Goal: Check status: Check status

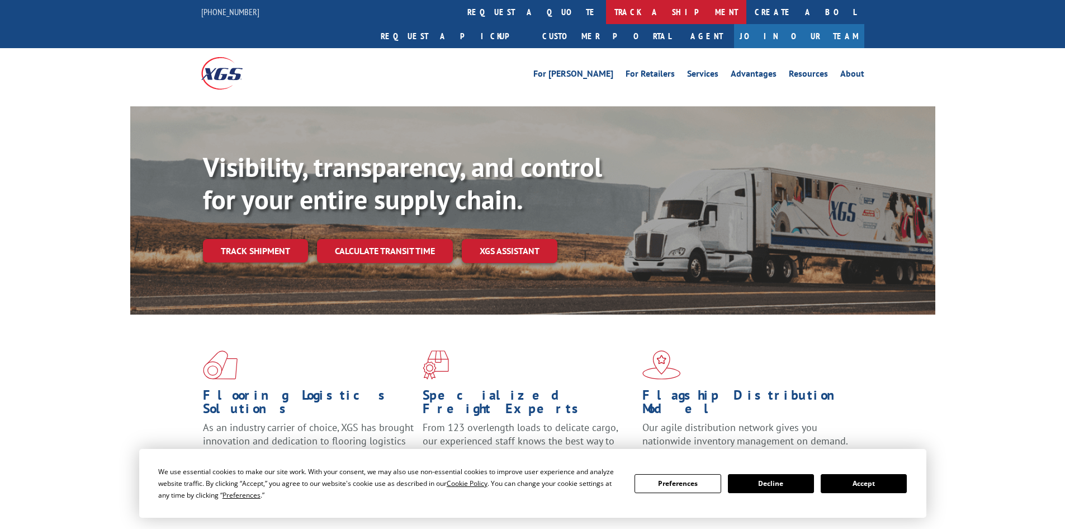
click at [606, 5] on link "track a shipment" at bounding box center [676, 12] width 140 height 24
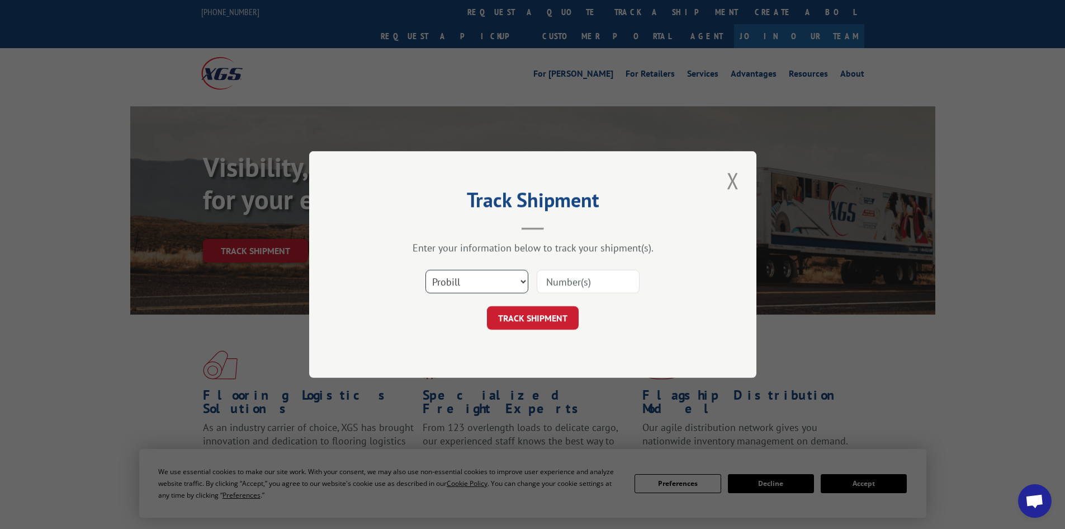
click at [468, 277] on select "Select category... Probill BOL PO" at bounding box center [477, 281] width 103 height 23
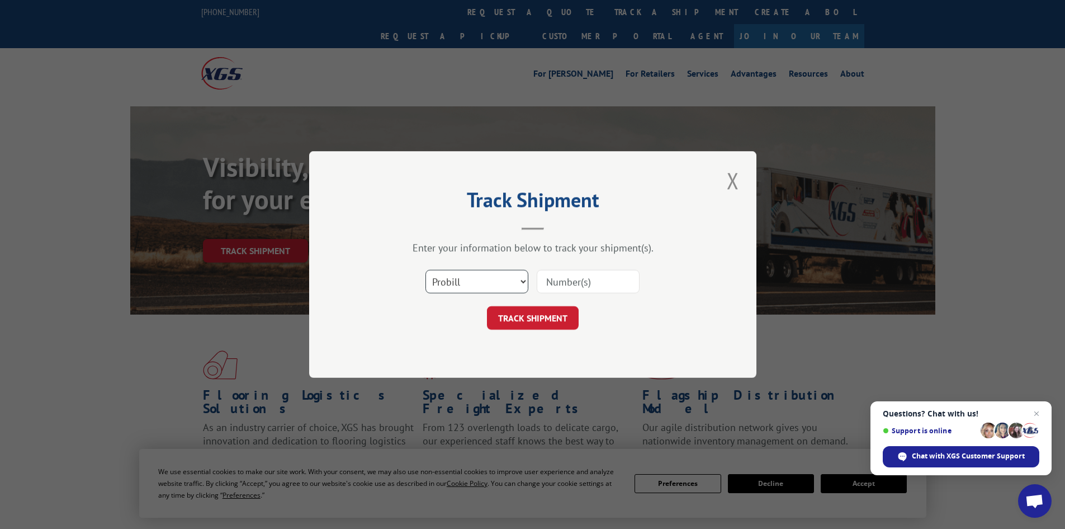
select select "bol"
click at [426, 270] on select "Select category... Probill BOL PO" at bounding box center [477, 281] width 103 height 23
click at [1036, 409] on span "Open chat" at bounding box center [1037, 414] width 14 height 14
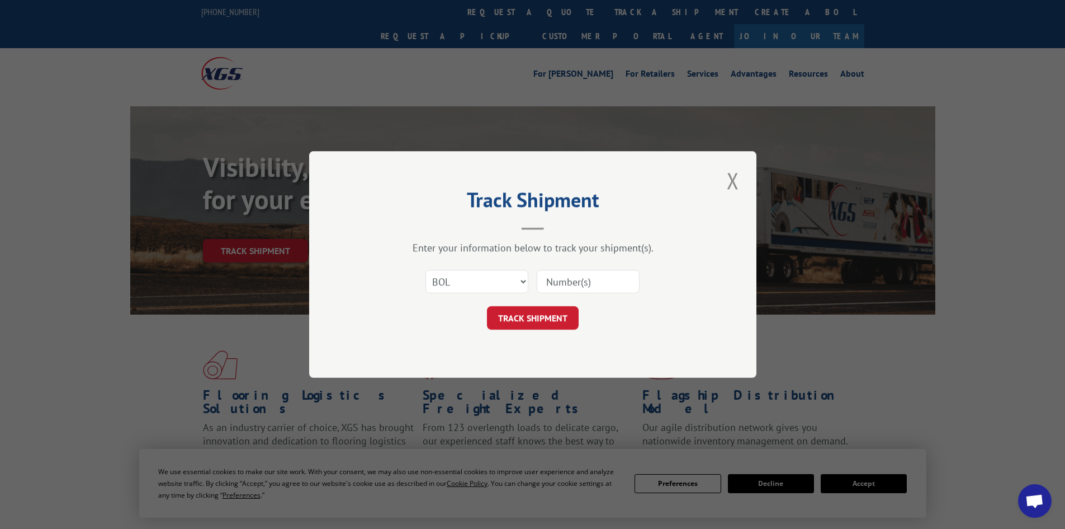
click at [581, 278] on input at bounding box center [588, 281] width 103 height 23
paste input "5954177"
type input "5954177"
click at [534, 313] on button "TRACK SHIPMENT" at bounding box center [533, 317] width 92 height 23
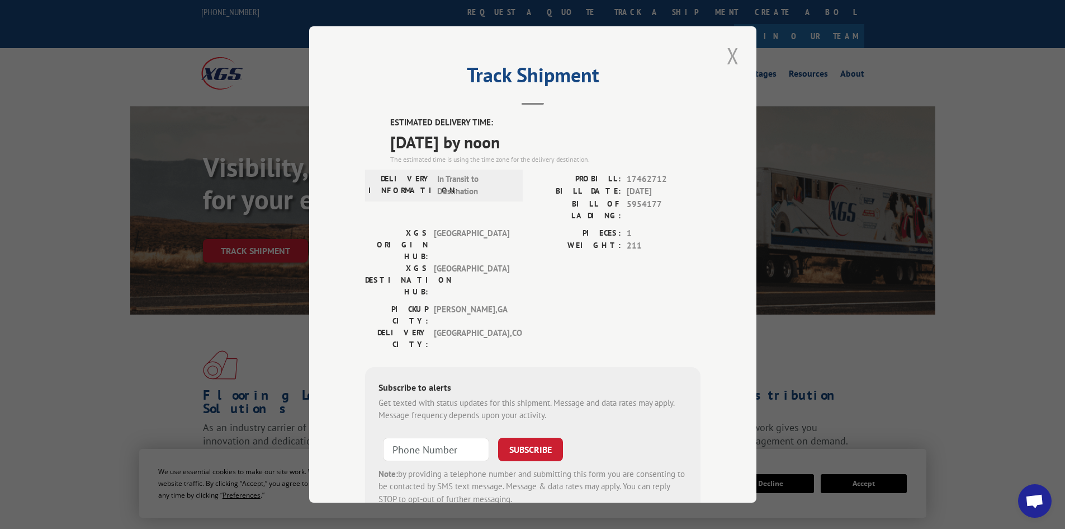
click at [727, 48] on button "Close modal" at bounding box center [733, 55] width 19 height 31
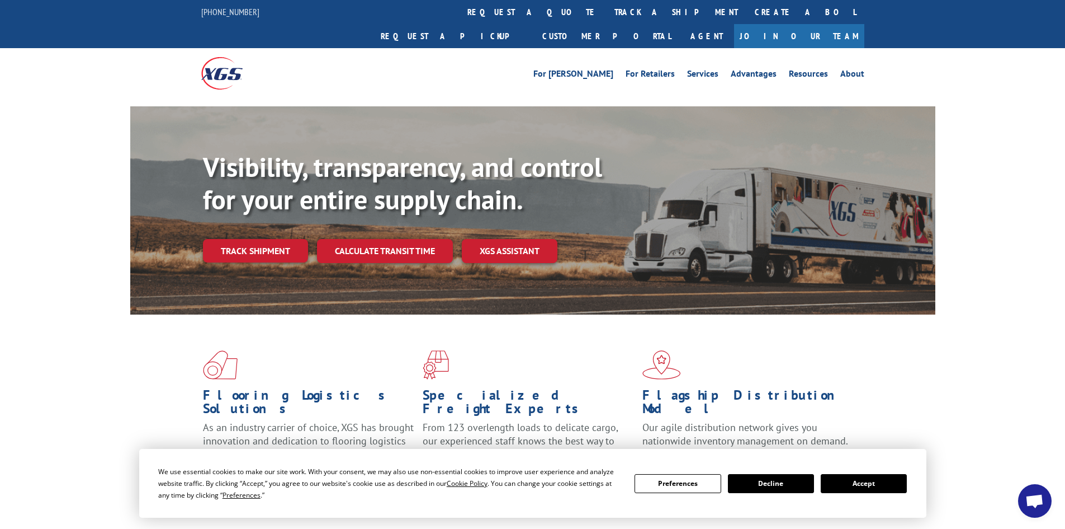
click at [606, 6] on link "track a shipment" at bounding box center [676, 12] width 140 height 24
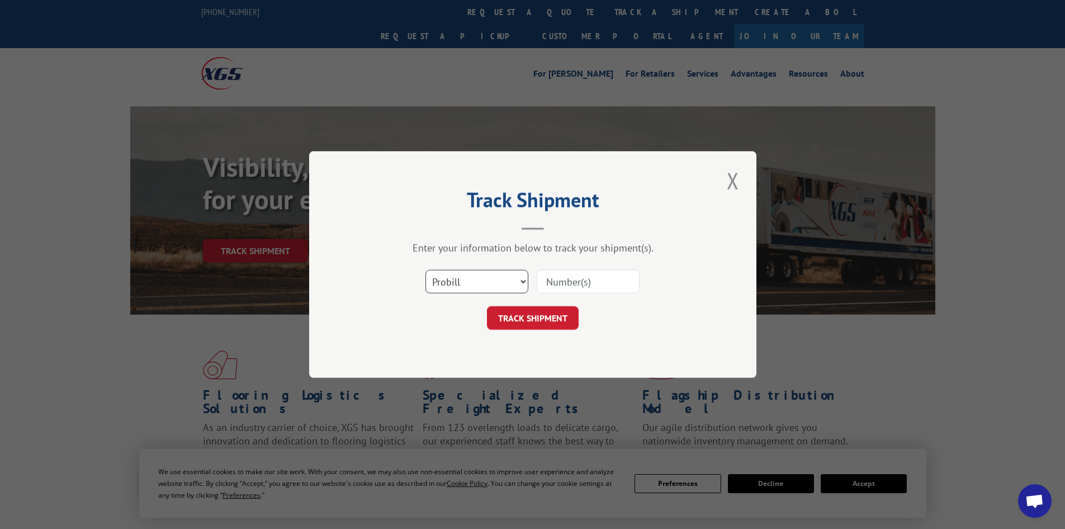
click at [480, 279] on select "Select category... Probill BOL PO" at bounding box center [477, 281] width 103 height 23
select select "bol"
click at [426, 270] on select "Select category... Probill BOL PO" at bounding box center [477, 281] width 103 height 23
click at [565, 283] on input at bounding box center [588, 281] width 103 height 23
paste input "4794006"
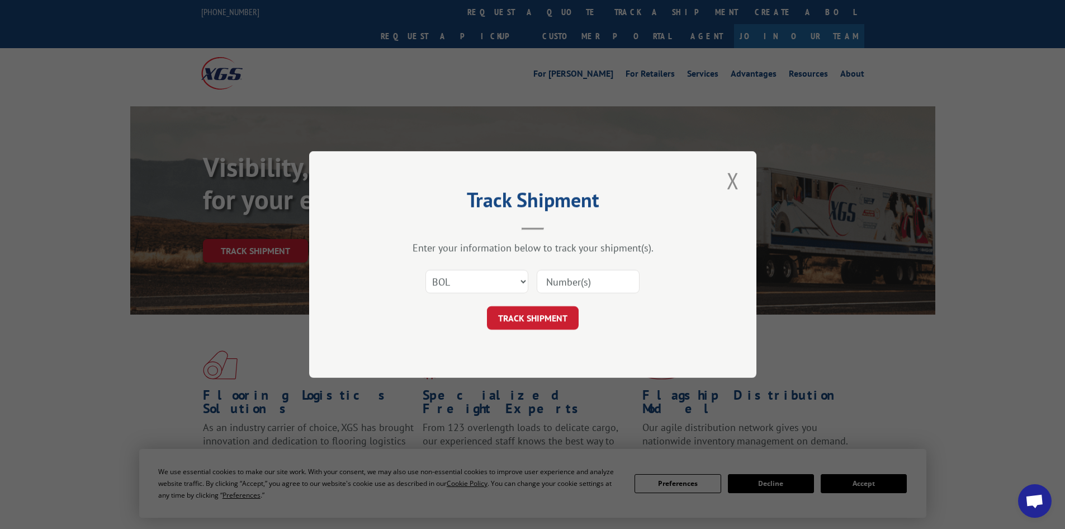
type input "4794006"
click button "TRACK SHIPMENT" at bounding box center [533, 317] width 92 height 23
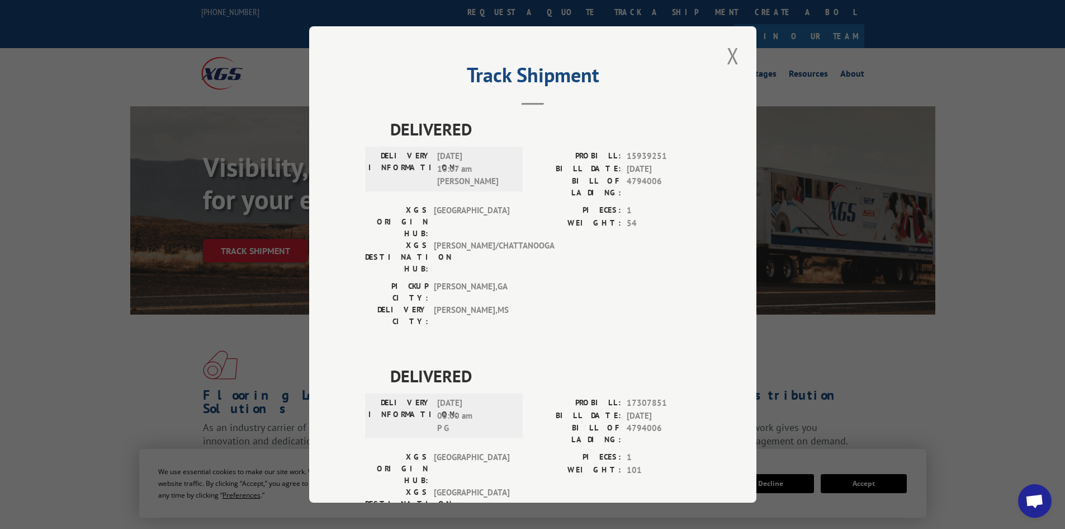
scroll to position [28, 0]
